Goal: Transaction & Acquisition: Obtain resource

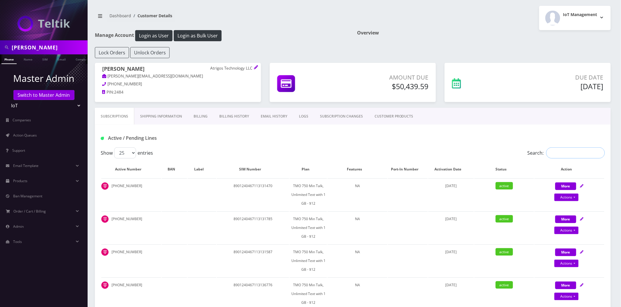
click at [569, 154] on input "Search:" at bounding box center [576, 152] width 59 height 11
paste input "60816"
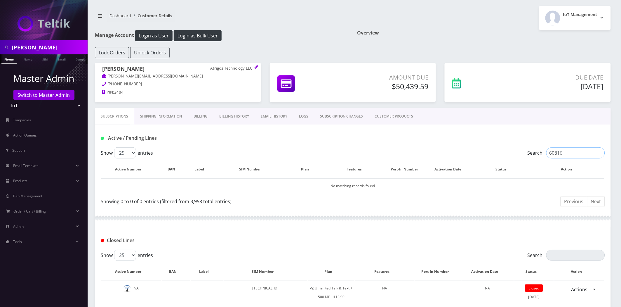
click at [585, 152] on input "60816" at bounding box center [576, 152] width 59 height 11
click at [585, 153] on input "60816" at bounding box center [576, 152] width 59 height 11
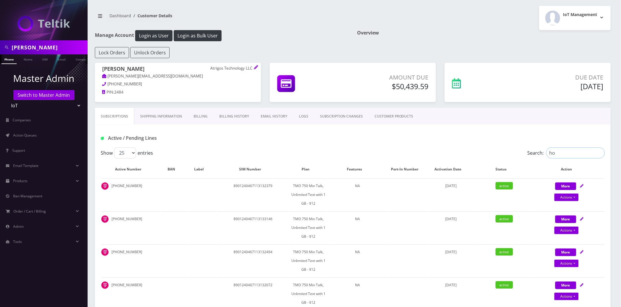
type input "h"
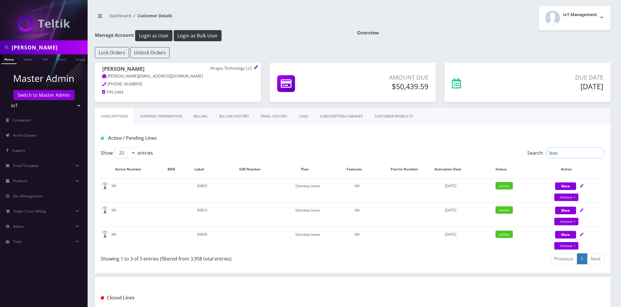
type input "leas"
click at [571, 220] on link "Actions" at bounding box center [567, 222] width 24 height 8
select select "158"
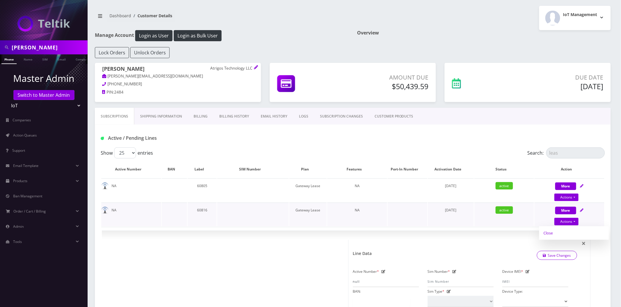
click at [547, 232] on link "Close" at bounding box center [575, 232] width 70 height 9
type input "09/15/2025"
select select "158"
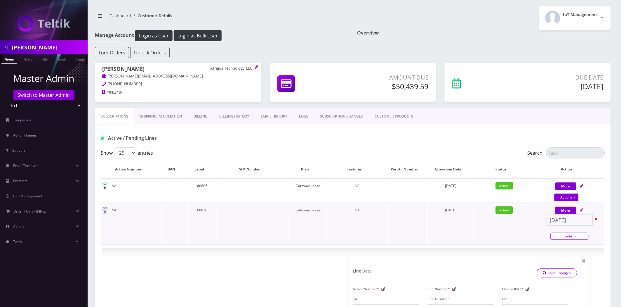
click at [567, 234] on link "Confirm" at bounding box center [570, 236] width 38 height 7
select select "158"
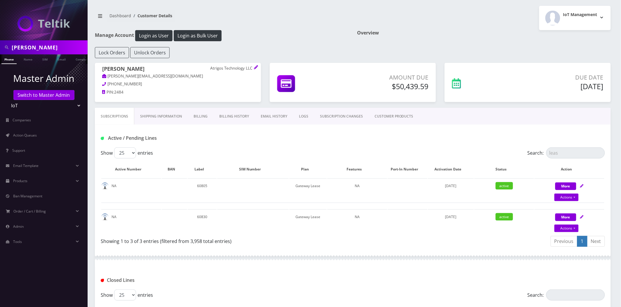
click at [530, 139] on div "Active / Pending Lines" at bounding box center [352, 138] width 513 height 10
click at [566, 228] on link "Actions" at bounding box center [567, 228] width 24 height 8
select select "158"
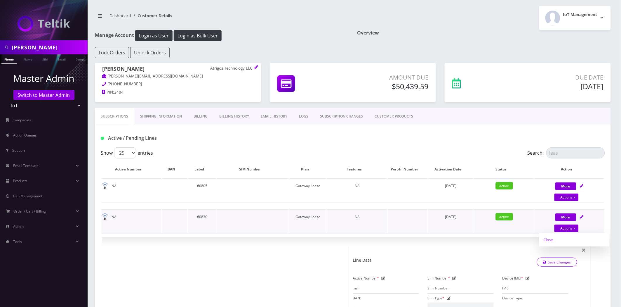
click at [546, 240] on link "Close" at bounding box center [575, 239] width 70 height 9
type input "[DATE]"
select select "158"
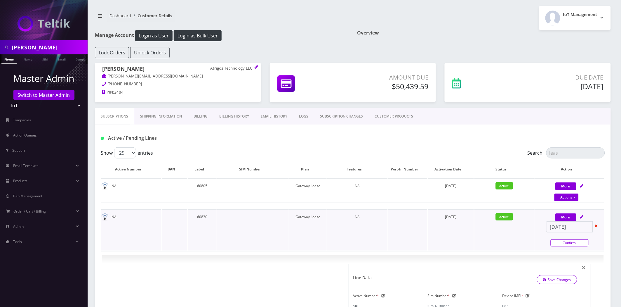
click at [572, 241] on link "Confirm" at bounding box center [570, 242] width 38 height 7
select select "158"
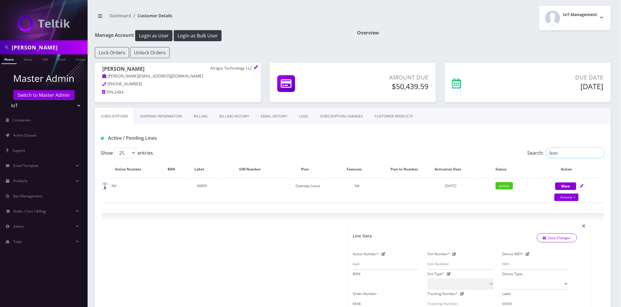
click at [567, 150] on input "leas" at bounding box center [576, 152] width 59 height 11
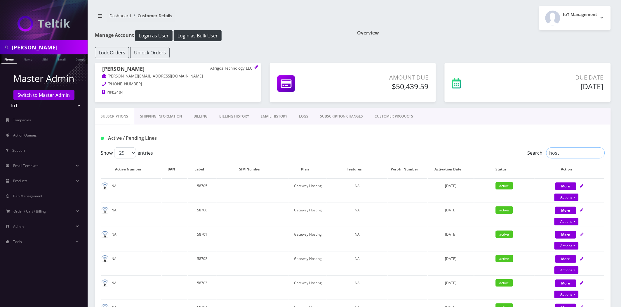
type input "host"
click at [537, 121] on div "Subscriptions Shipping Information Billing Billing History EMAIL HISTORY LOGS S…" at bounding box center [353, 116] width 516 height 17
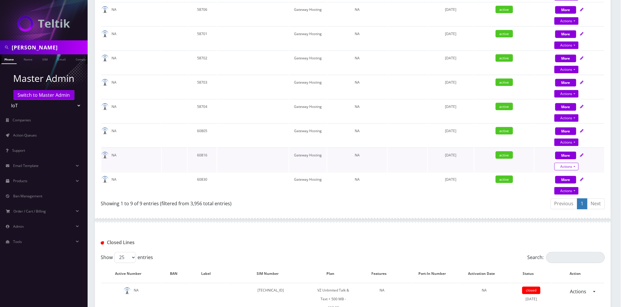
click at [571, 164] on link "Actions" at bounding box center [567, 167] width 24 height 8
select select "67"
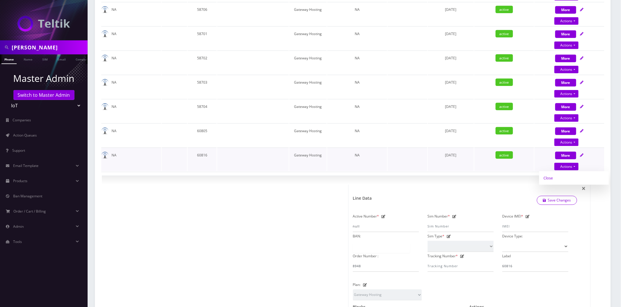
click at [553, 176] on link "Close" at bounding box center [575, 178] width 70 height 9
type input "09/15/2025"
select select "67"
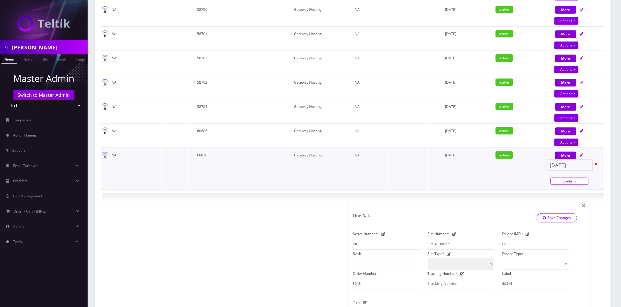
click at [570, 178] on link "Confirm" at bounding box center [570, 181] width 38 height 7
select select "67"
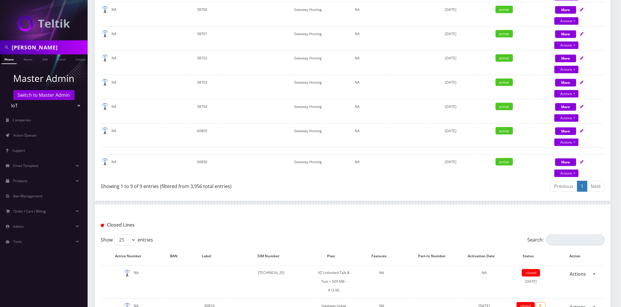
click at [453, 200] on div at bounding box center [353, 203] width 516 height 18
click at [567, 170] on link "Actions" at bounding box center [567, 173] width 24 height 8
select select "67"
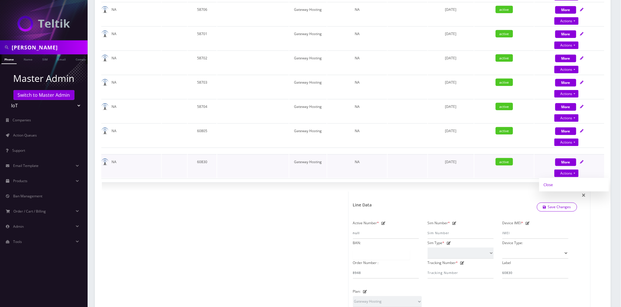
click at [554, 181] on link "Close" at bounding box center [575, 184] width 70 height 9
type input "09/15/2025"
select select "67"
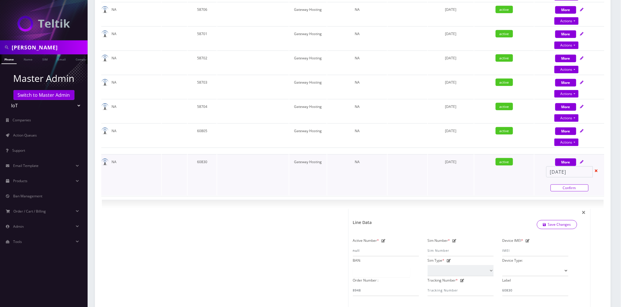
click at [560, 184] on link "Confirm" at bounding box center [570, 187] width 38 height 7
select select "67"
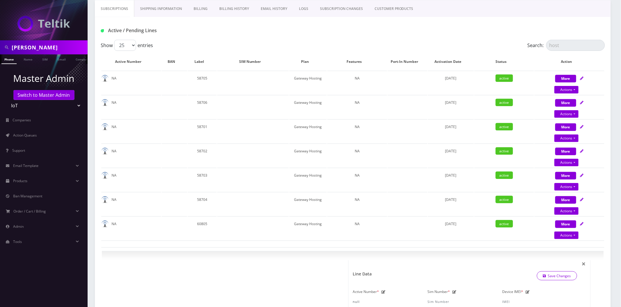
scroll to position [0, 0]
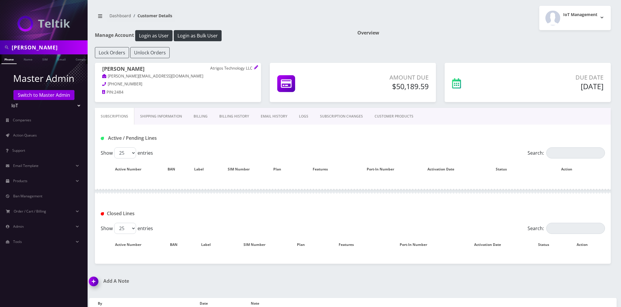
click at [230, 112] on link "Billing History" at bounding box center [234, 116] width 41 height 17
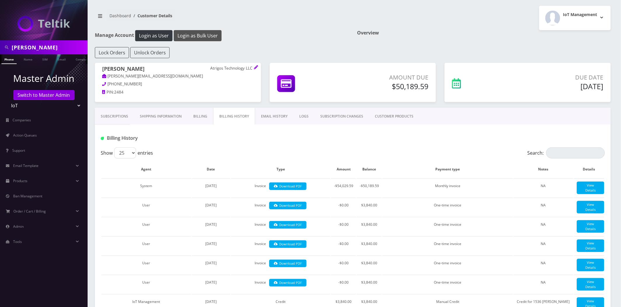
click at [198, 38] on button "Login as Bulk User" at bounding box center [198, 35] width 48 height 11
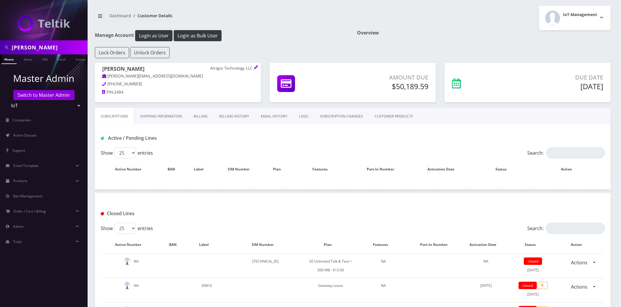
click at [278, 113] on link "EMAIL HISTORY" at bounding box center [274, 116] width 38 height 17
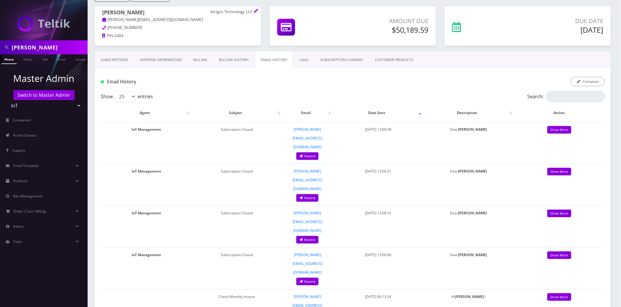
scroll to position [32, 0]
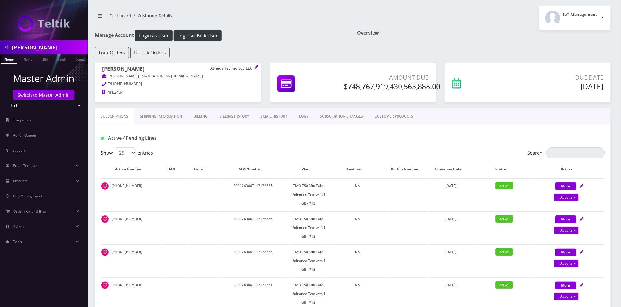
click at [232, 120] on link "Billing History" at bounding box center [234, 116] width 41 height 17
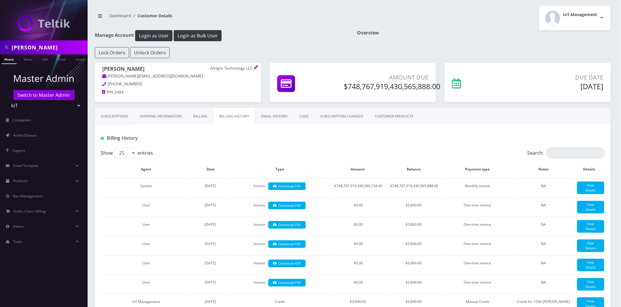
drag, startPoint x: 119, startPoint y: 114, endPoint x: 415, endPoint y: 67, distance: 300.0
click at [119, 114] on link "Subscriptions" at bounding box center [114, 116] width 39 height 17
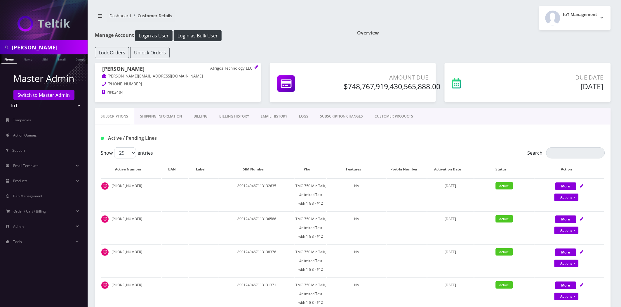
click at [328, 40] on h1 "Manage Account Login as User Login as Bulk User" at bounding box center [222, 35] width 254 height 11
drag, startPoint x: 376, startPoint y: 91, endPoint x: 442, endPoint y: 89, distance: 66.1
click at [442, 89] on div "Steve Anderson Atrigos Technology LLC steve.a@atrigos.com 751-846-0031 PIN: 248…" at bounding box center [353, 85] width 525 height 45
copy div "$748,767,919,430,565,888.00"
click at [392, 22] on div "IoT Management Logout" at bounding box center [484, 18] width 263 height 24
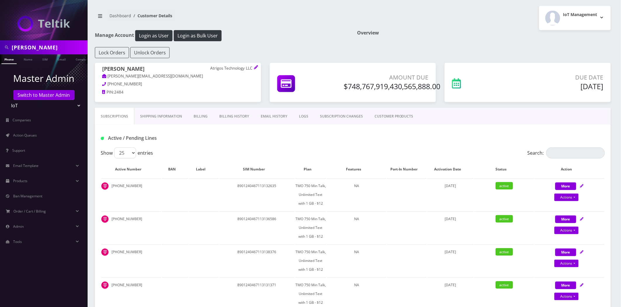
click at [45, 44] on input "[PERSON_NAME]" at bounding box center [49, 47] width 74 height 11
click at [46, 44] on input "[PERSON_NAME]" at bounding box center [49, 47] width 74 height 11
click at [294, 33] on h1 "Manage Account Login as User Login as Bulk User" at bounding box center [222, 35] width 254 height 11
click at [456, 14] on div "IoT Management Logout" at bounding box center [484, 18] width 263 height 24
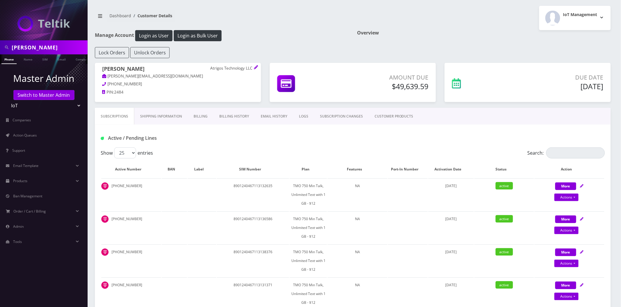
click at [246, 116] on link "Billing History" at bounding box center [234, 116] width 41 height 17
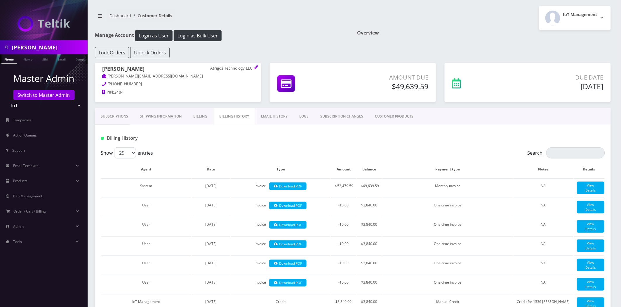
click at [270, 112] on link "EMAIL HISTORY" at bounding box center [274, 116] width 38 height 17
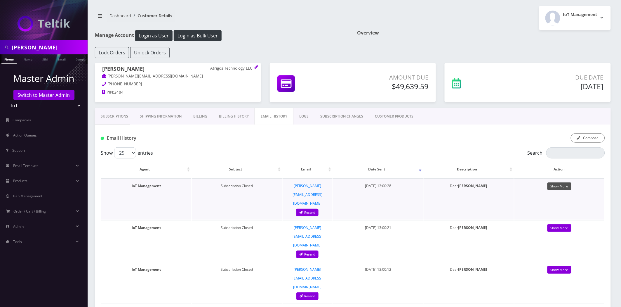
click at [569, 185] on link "Show More" at bounding box center [560, 186] width 24 height 8
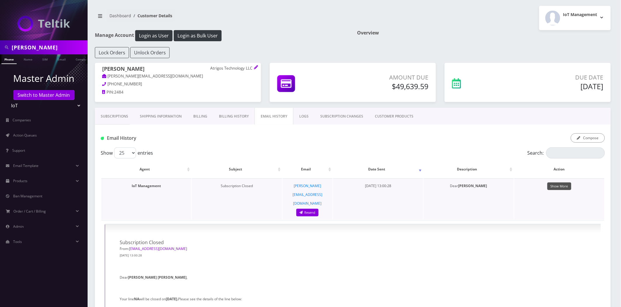
click at [563, 185] on link "Show More" at bounding box center [560, 186] width 24 height 8
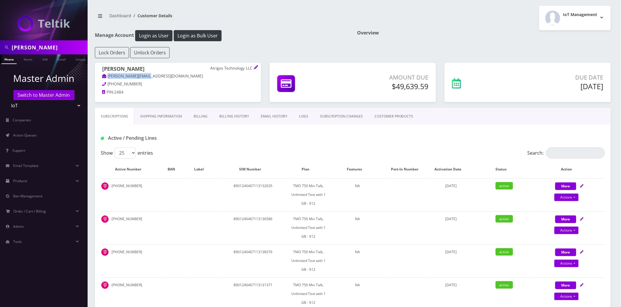
drag, startPoint x: 145, startPoint y: 76, endPoint x: 107, endPoint y: 78, distance: 38.3
click at [107, 78] on p "steve.a@atrigos.com" at bounding box center [178, 76] width 152 height 6
copy link "steve.a@atrigos.com"
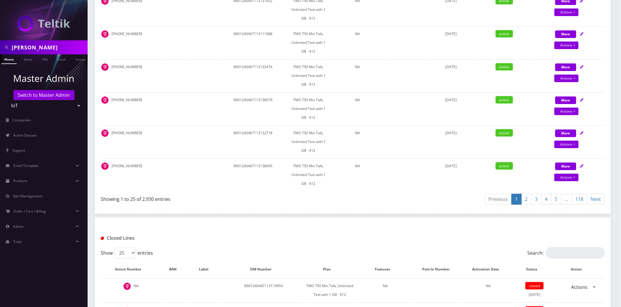
scroll to position [941, 0]
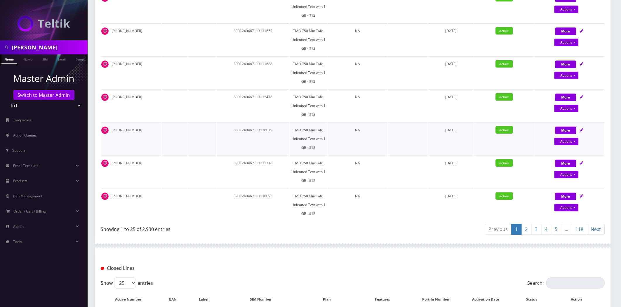
scroll to position [941, 0]
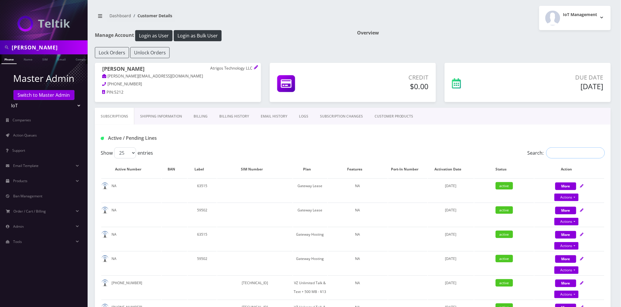
click at [562, 152] on input "Search:" at bounding box center [576, 152] width 59 height 11
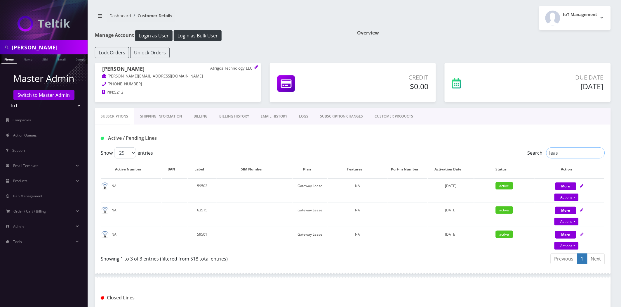
type input "leas"
click at [532, 128] on div "Active / Pending Lines" at bounding box center [353, 135] width 516 height 23
click at [569, 243] on link "Actions" at bounding box center [567, 246] width 24 height 8
select select "158"
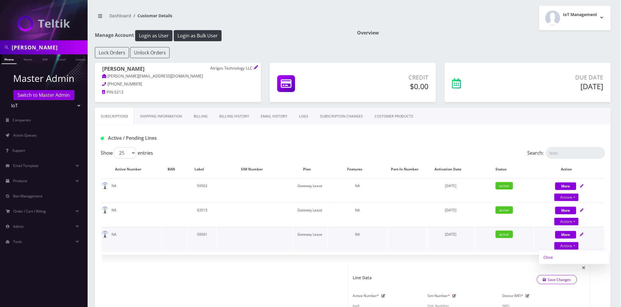
click at [546, 258] on link "Close" at bounding box center [575, 257] width 70 height 9
type input "09/15/2025"
select select "158"
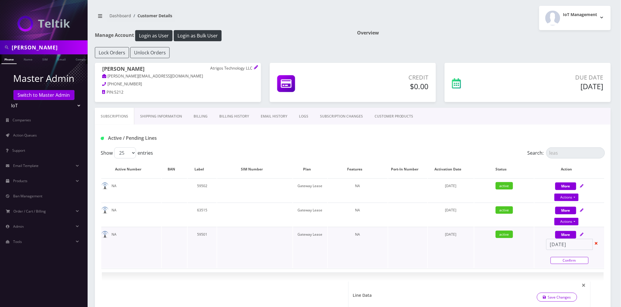
click at [583, 257] on link "Confirm" at bounding box center [570, 260] width 38 height 7
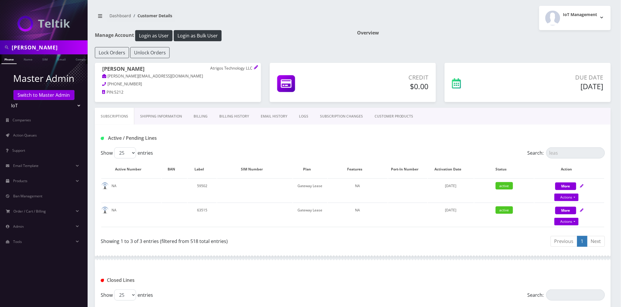
click at [442, 140] on div "Active / Pending Lines" at bounding box center [352, 138] width 513 height 10
click at [571, 197] on link "Actions" at bounding box center [567, 197] width 24 height 8
select select "158"
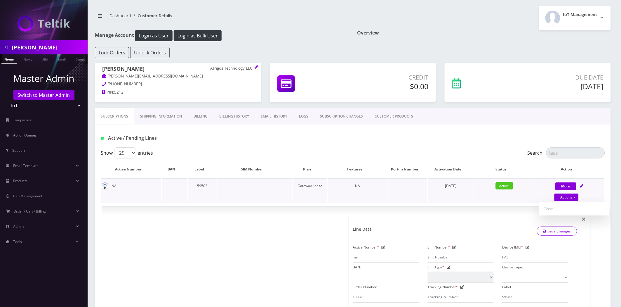
click at [550, 206] on link "Close" at bounding box center [575, 208] width 70 height 9
type input "09/15/2025"
select select "158"
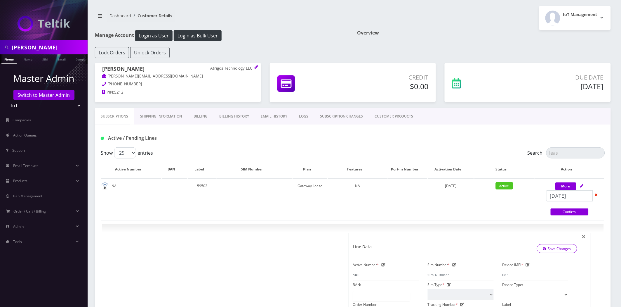
click at [571, 211] on link "Confirm" at bounding box center [570, 211] width 38 height 7
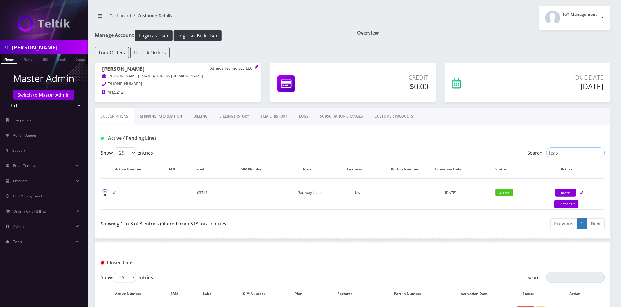
click at [569, 152] on input "leas" at bounding box center [576, 152] width 59 height 11
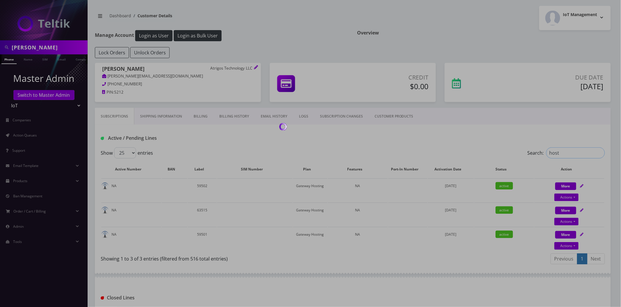
type input "host"
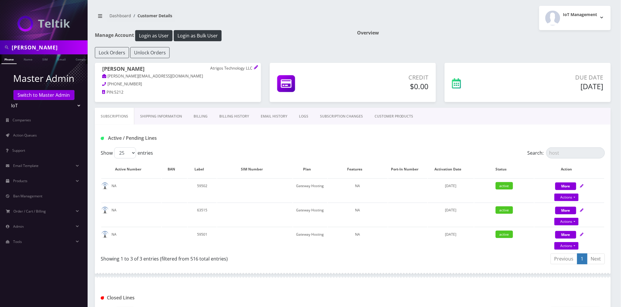
click at [506, 119] on div "Subscriptions Shipping Information Billing Billing History EMAIL HISTORY LOGS S…" at bounding box center [353, 116] width 516 height 17
click at [571, 245] on link "Actions" at bounding box center [567, 246] width 24 height 8
select select "67"
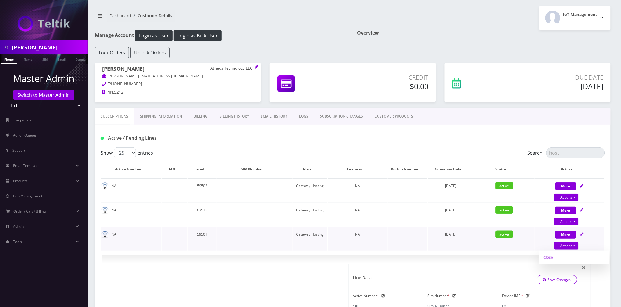
click at [554, 256] on link "Close" at bounding box center [575, 257] width 70 height 9
type input "09/15/2025"
select select "67"
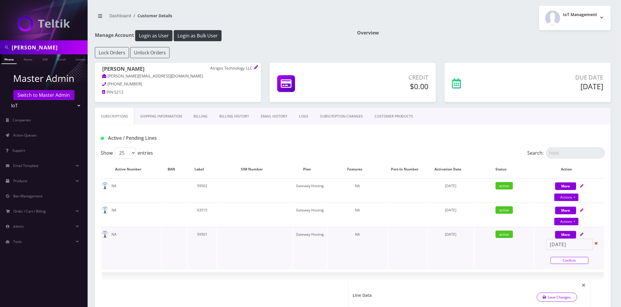
click at [583, 257] on link "Confirm" at bounding box center [570, 260] width 38 height 7
select select "67"
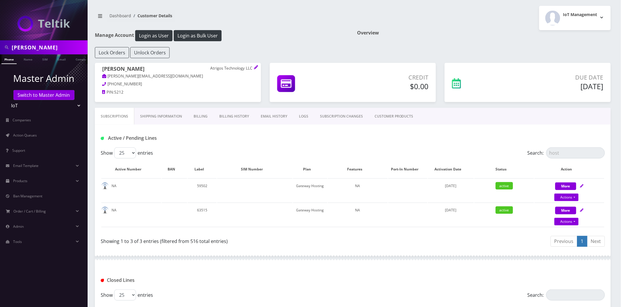
click at [511, 116] on div "Subscriptions Shipping Information Billing Billing History EMAIL HISTORY LOGS S…" at bounding box center [353, 116] width 516 height 17
click at [571, 197] on link "Actions" at bounding box center [567, 197] width 24 height 8
select select "67"
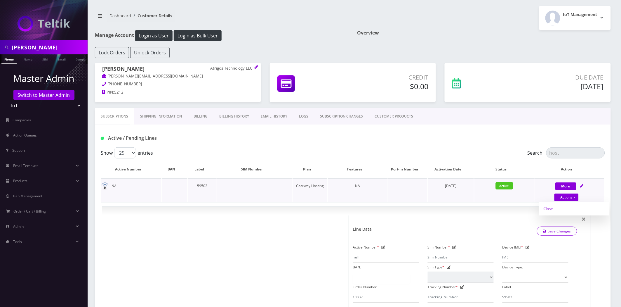
click at [544, 209] on link "Close" at bounding box center [575, 208] width 70 height 9
type input "09/15/2025"
select select "67"
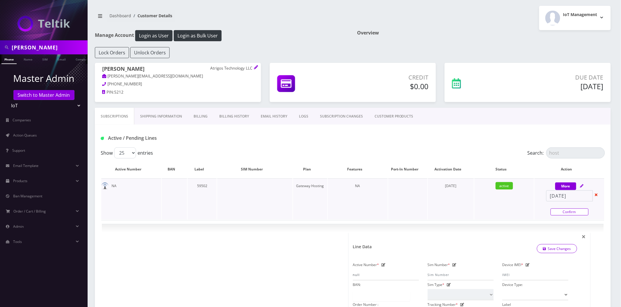
click at [577, 211] on link "Confirm" at bounding box center [570, 211] width 38 height 7
select select "67"
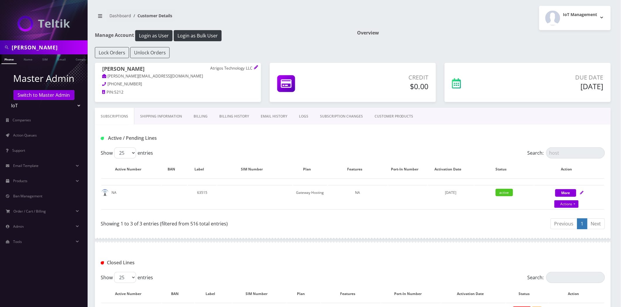
click at [565, 145] on div "Active / Pending Lines" at bounding box center [353, 135] width 516 height 23
click at [563, 151] on input "host" at bounding box center [576, 152] width 59 height 11
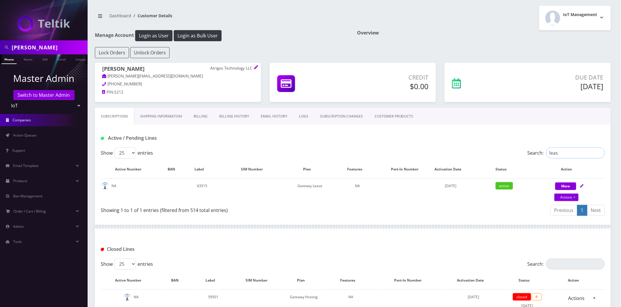
type input "leas"
click at [185, 31] on button "Login as Bulk User" at bounding box center [198, 35] width 48 height 11
click at [577, 150] on input "leas" at bounding box center [576, 152] width 59 height 11
click at [600, 154] on input "leas" at bounding box center [576, 152] width 59 height 11
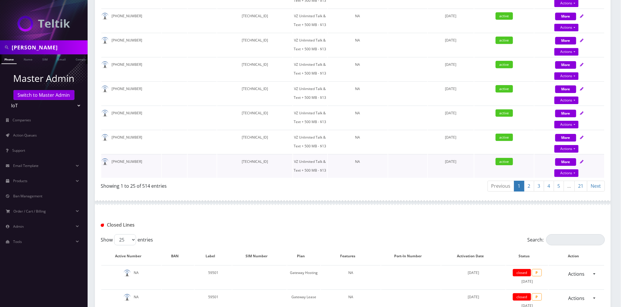
scroll to position [606, 0]
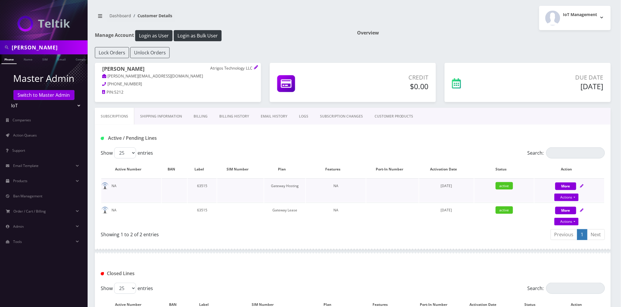
click at [205, 186] on td "63515" at bounding box center [202, 190] width 29 height 24
copy td "63515"
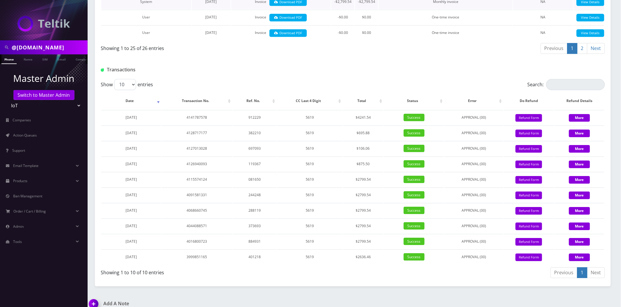
scroll to position [560, 0]
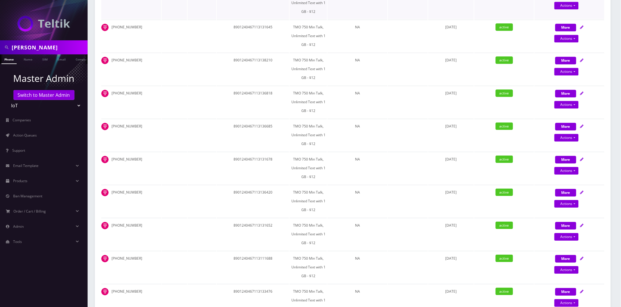
scroll to position [584, 0]
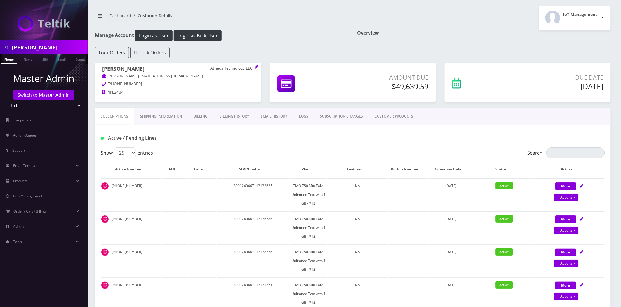
click at [241, 116] on link "Billing History" at bounding box center [234, 116] width 41 height 17
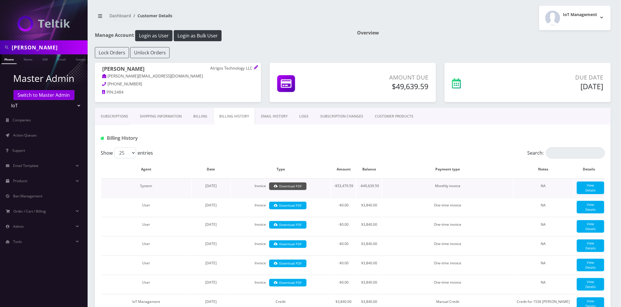
click at [286, 183] on link "Download PDF" at bounding box center [288, 186] width 38 height 8
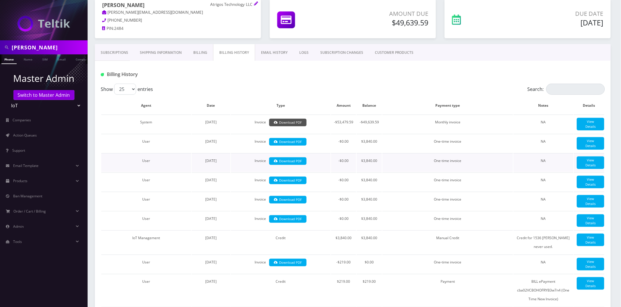
scroll to position [65, 0]
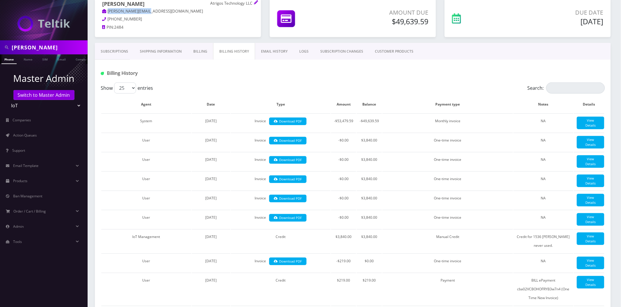
drag, startPoint x: 148, startPoint y: 12, endPoint x: 115, endPoint y: 13, distance: 32.7
click at [108, 10] on p "[PERSON_NAME][EMAIL_ADDRESS][DOMAIN_NAME]" at bounding box center [178, 11] width 152 height 6
copy link "[PERSON_NAME][EMAIL_ADDRESS][DOMAIN_NAME]"
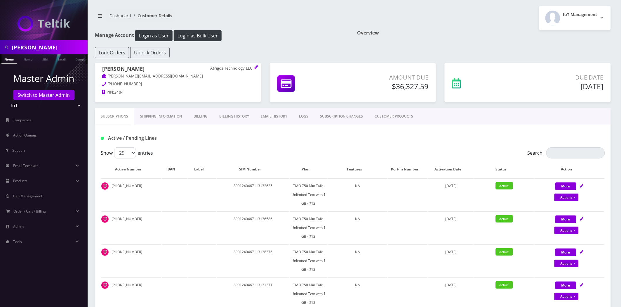
click at [228, 117] on link "Billing History" at bounding box center [234, 116] width 41 height 17
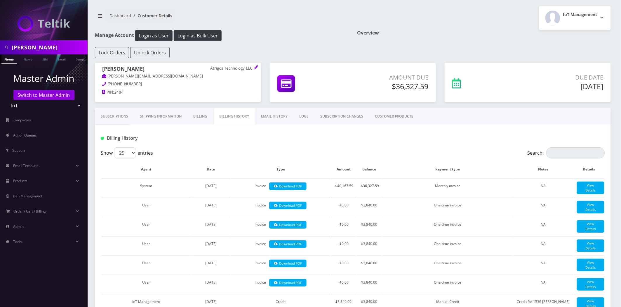
click at [265, 114] on link "EMAIL HISTORY" at bounding box center [274, 116] width 38 height 17
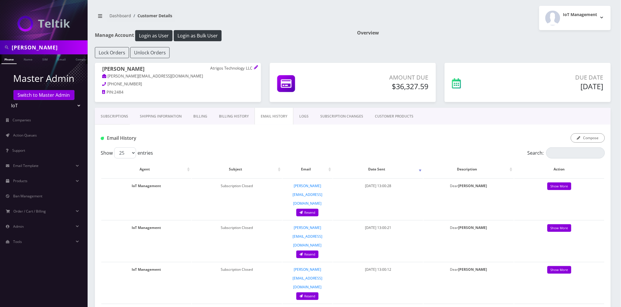
click at [231, 117] on link "Billing History" at bounding box center [233, 116] width 41 height 17
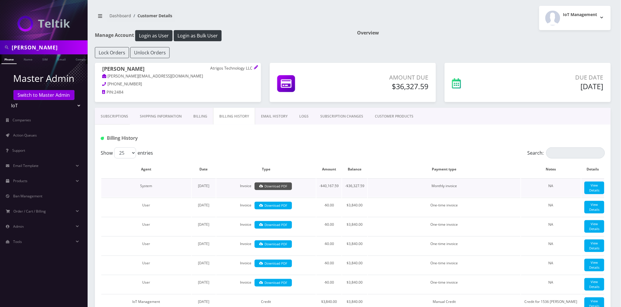
click at [279, 184] on link "Download PDF" at bounding box center [274, 186] width 38 height 8
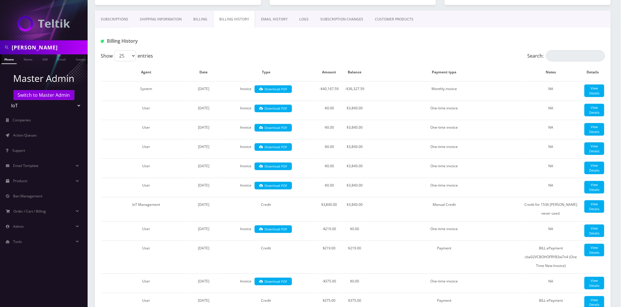
scroll to position [97, 0]
